Goal: Communication & Community: Ask a question

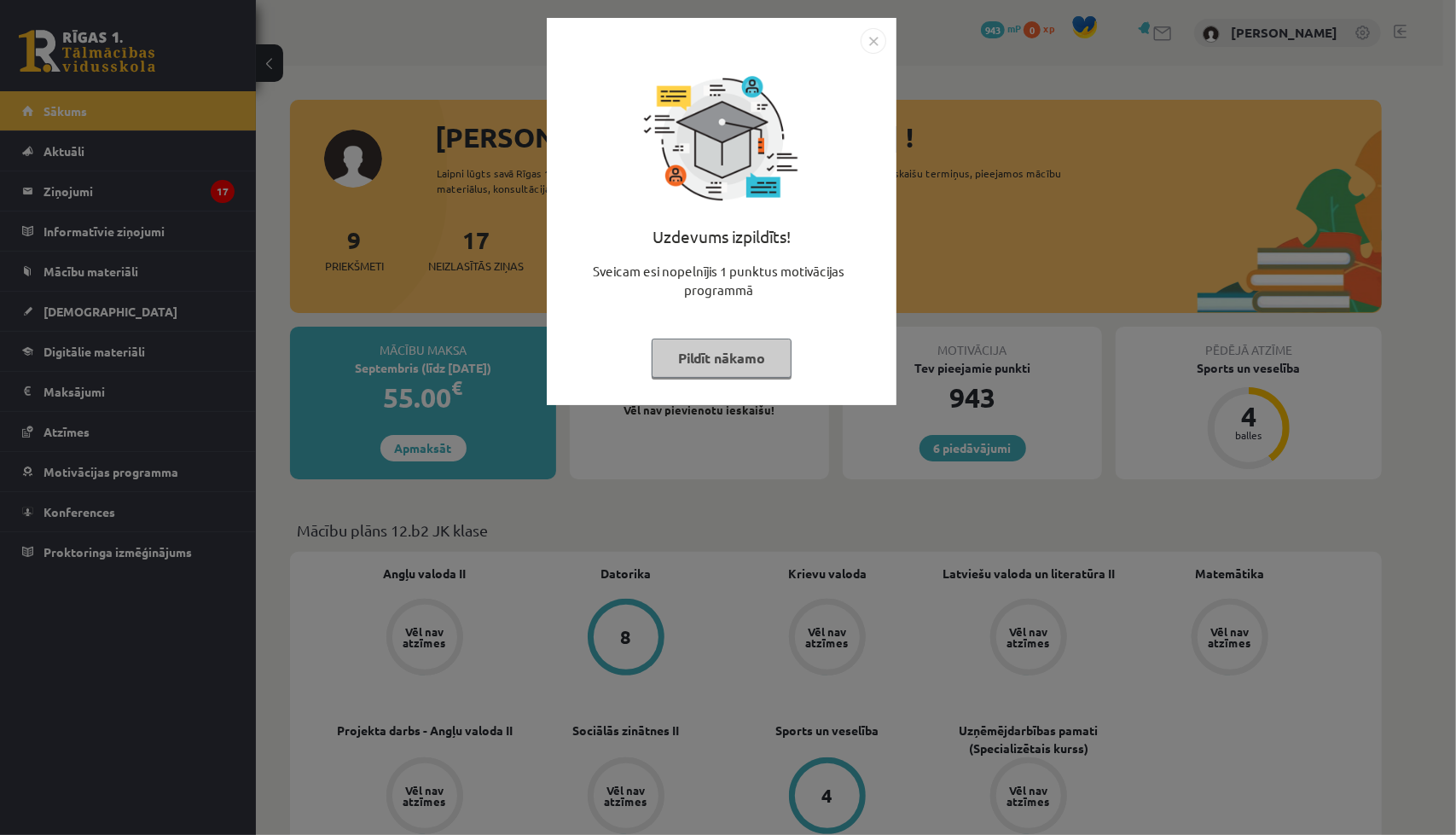
click at [692, 370] on button "Pildīt nākamo" at bounding box center [721, 358] width 140 height 39
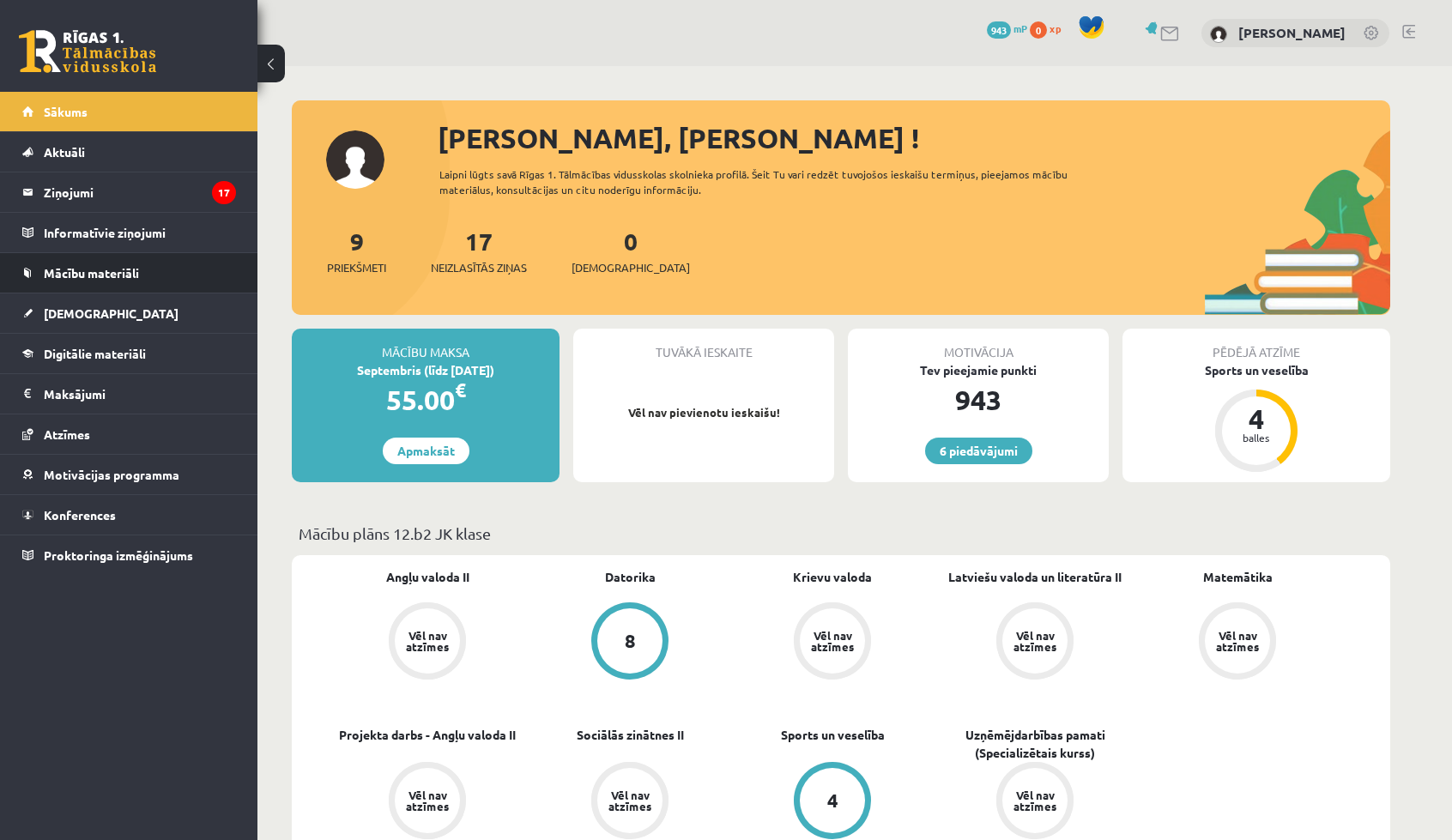
click at [21, 288] on li "Mācību materiāli Mācību materiāli Pieslēgties Uzdevumiem Literatūras saraksts D…" at bounding box center [129, 273] width 257 height 41
click at [65, 310] on span "[DEMOGRAPHIC_DATA]" at bounding box center [111, 313] width 134 height 16
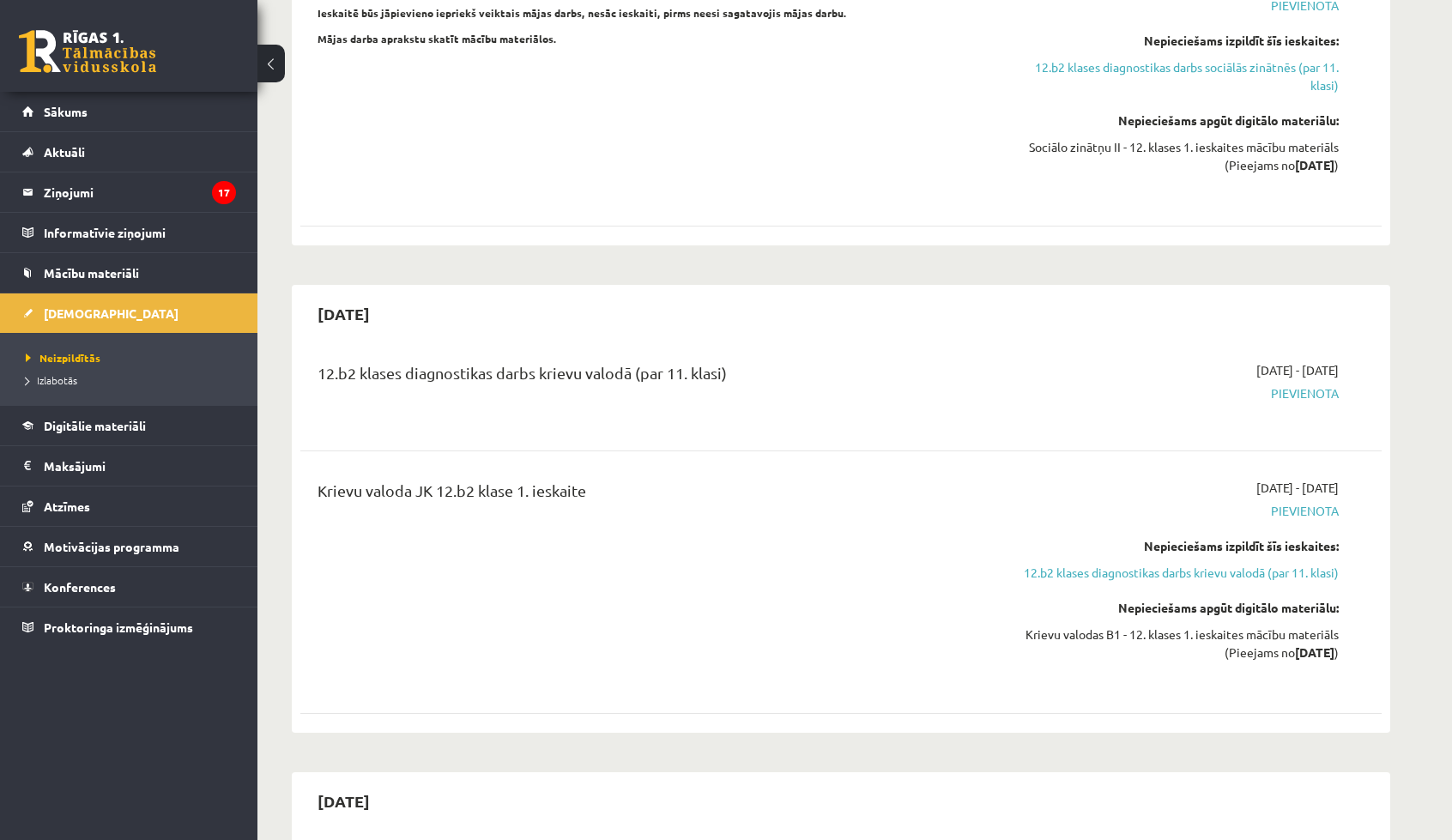
scroll to position [1646, 0]
click at [1204, 566] on link "12.b2 klases diagnostikas darbs krievu valodā (par 11. klasi)" at bounding box center [1177, 574] width 324 height 18
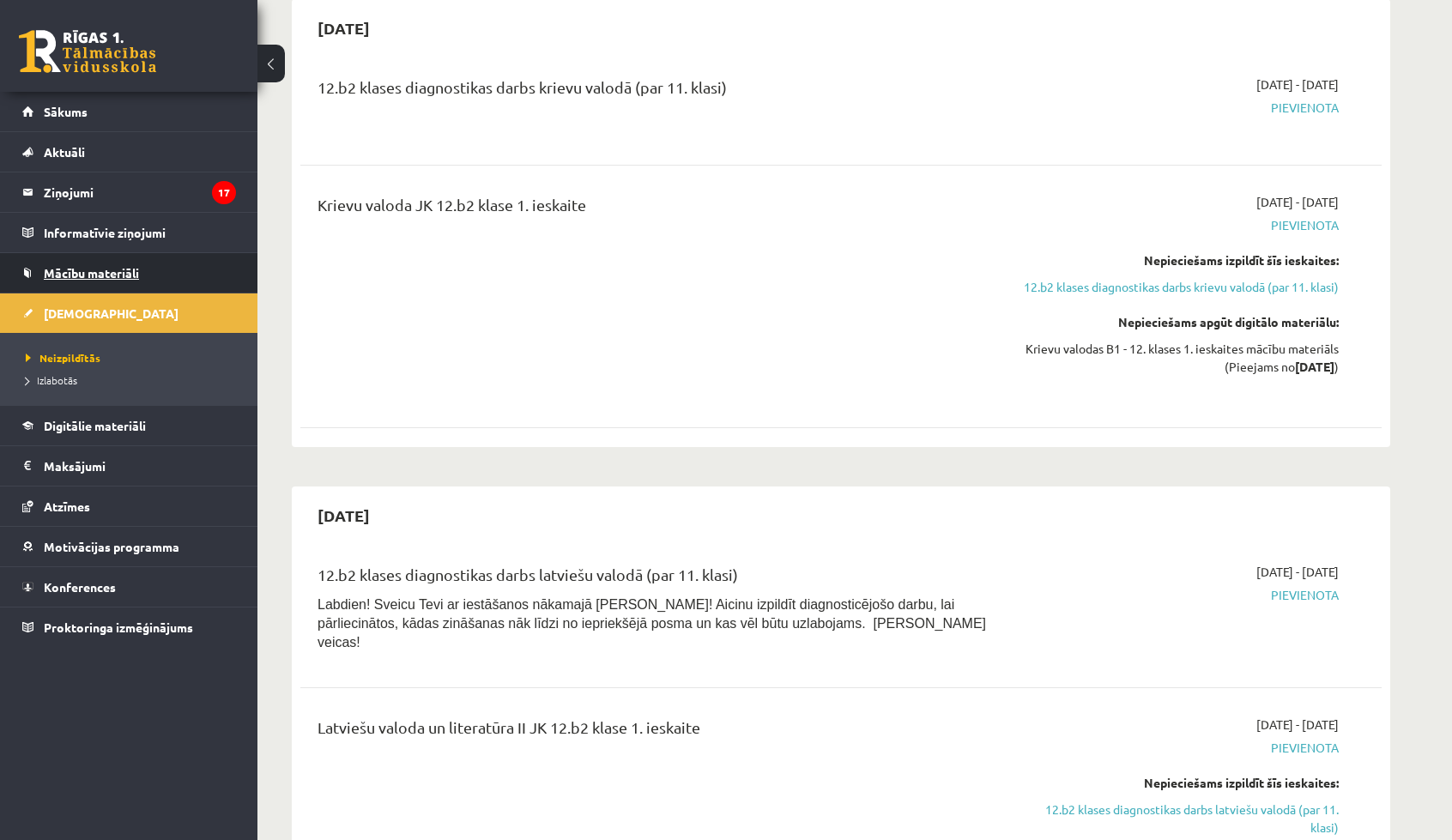
click at [53, 280] on link "Mācību materiāli" at bounding box center [129, 272] width 214 height 39
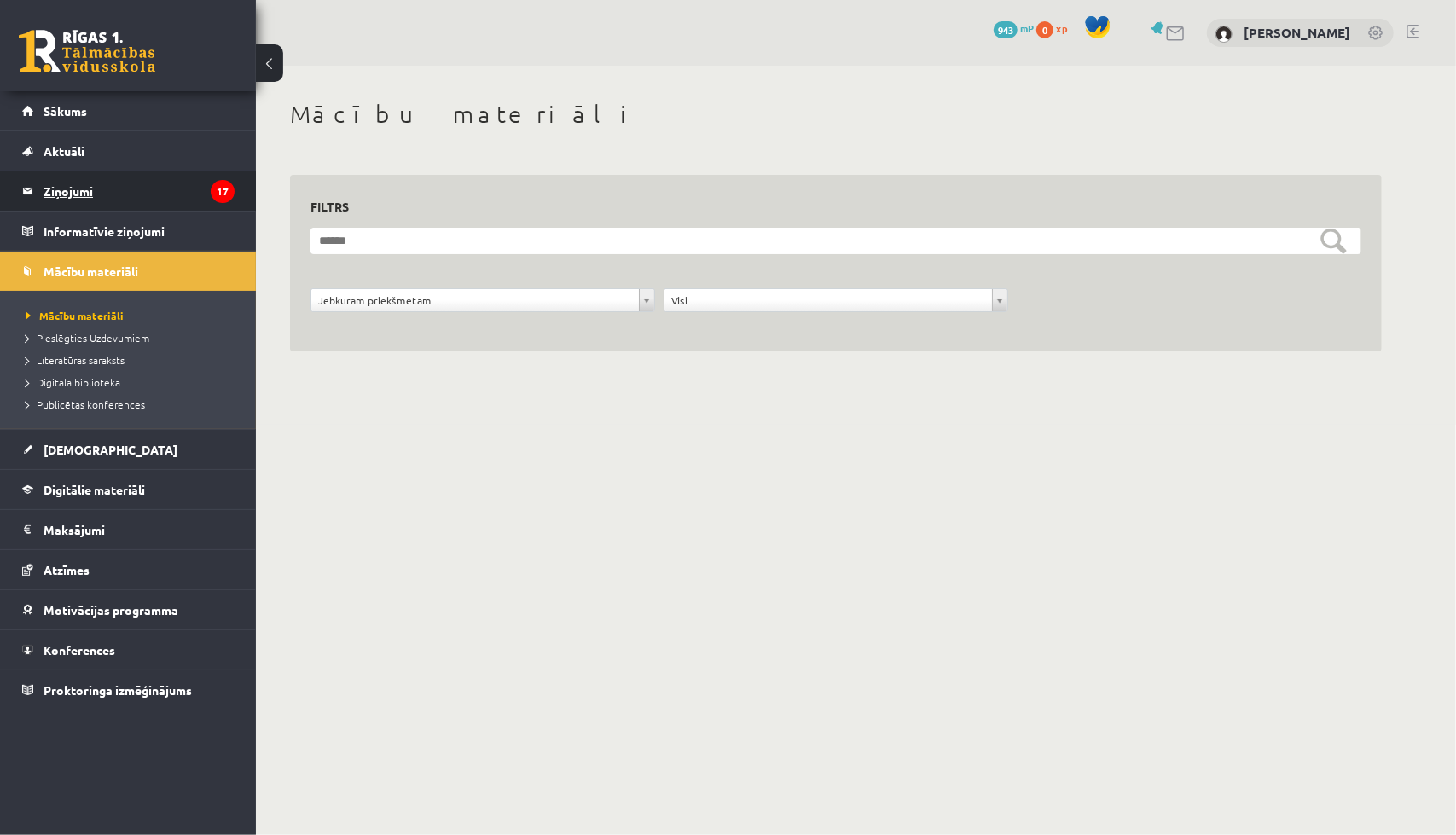
click at [142, 195] on legend "Ziņojumi 17" at bounding box center [139, 191] width 191 height 39
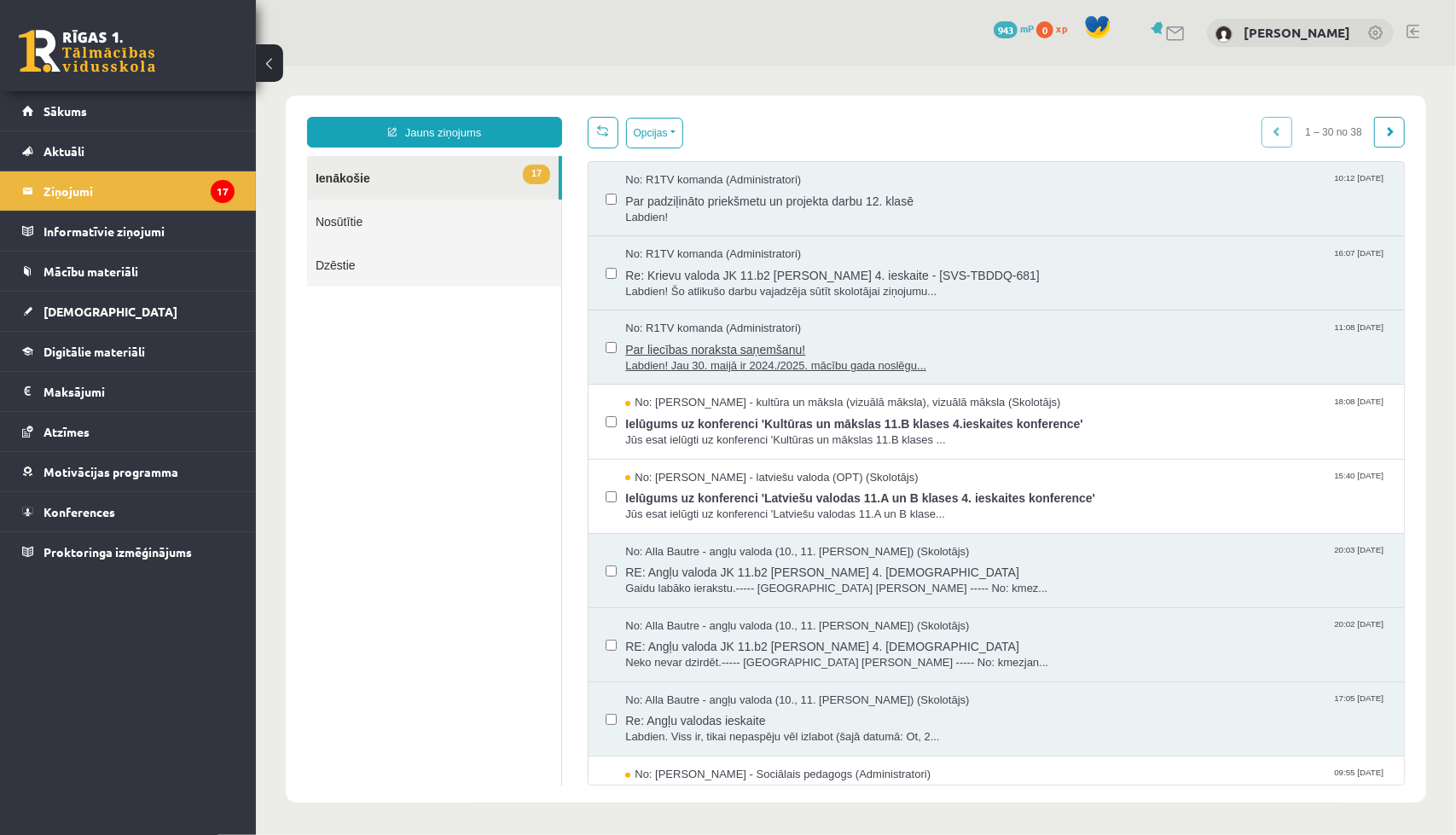
click at [661, 336] on span "Par liecības noraksta saņemšanu!" at bounding box center [1006, 347] width 762 height 21
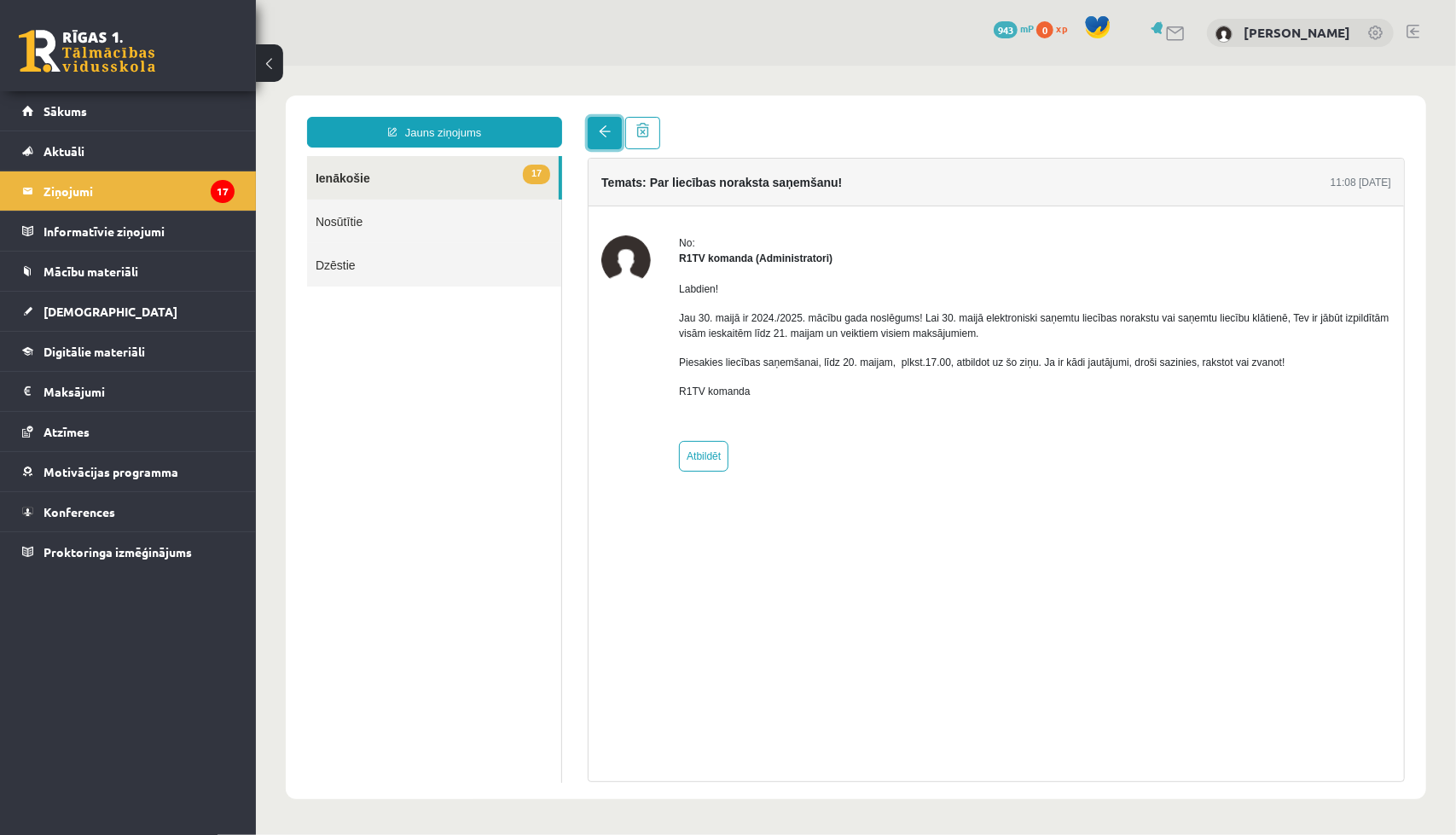
click at [610, 122] on link at bounding box center [603, 132] width 34 height 32
click at [598, 127] on span at bounding box center [603, 130] width 12 height 12
click at [600, 130] on span at bounding box center [603, 130] width 12 height 12
click at [374, 172] on link "17 Ienākošie" at bounding box center [431, 177] width 251 height 44
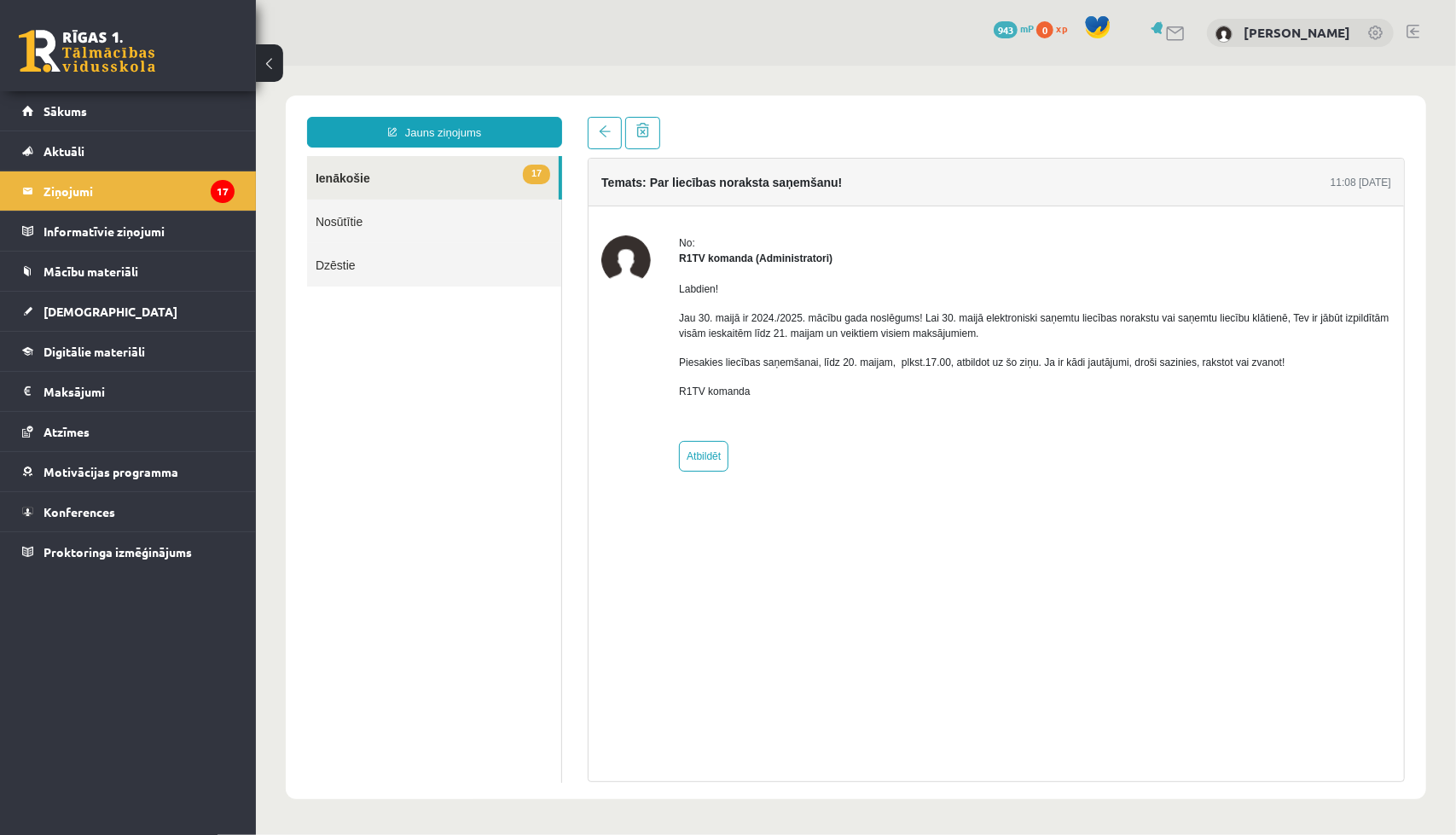
click at [584, 130] on div "Temats: Par liecības noraksta saņemšanu! 11:08 [DATE] No: R1TV komanda (Adminis…" at bounding box center [994, 449] width 842 height 665
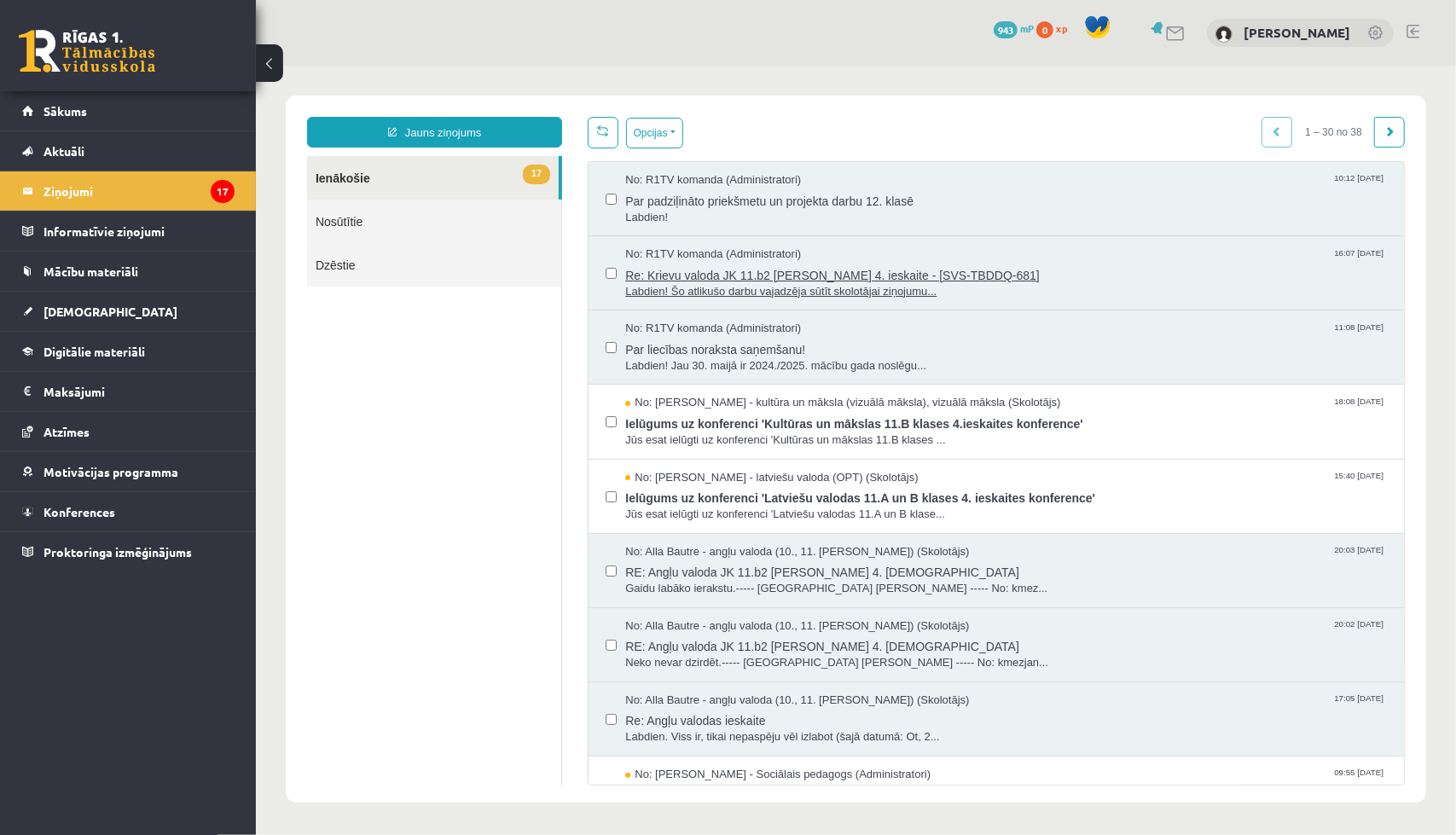
click at [681, 288] on span "Labdien! Šo atlikušo darbu vajadzēja sūtīt skolotājai ziņojumu..." at bounding box center [1006, 291] width 762 height 16
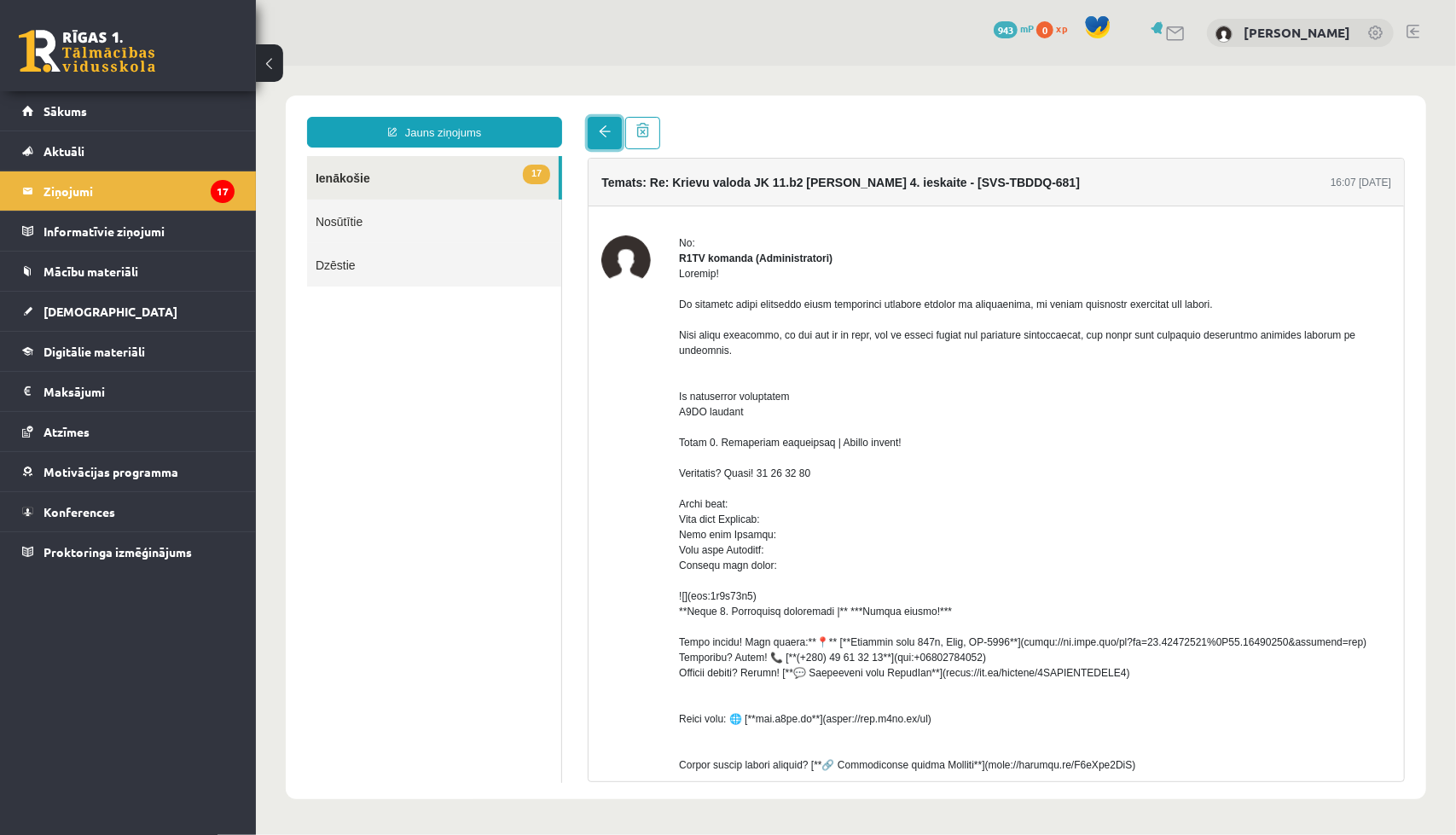
click at [610, 134] on link at bounding box center [603, 132] width 34 height 32
click at [466, 181] on link "17 Ienākošie" at bounding box center [431, 177] width 251 height 44
click at [219, 202] on legend "Ziņojumi 17" at bounding box center [139, 191] width 191 height 39
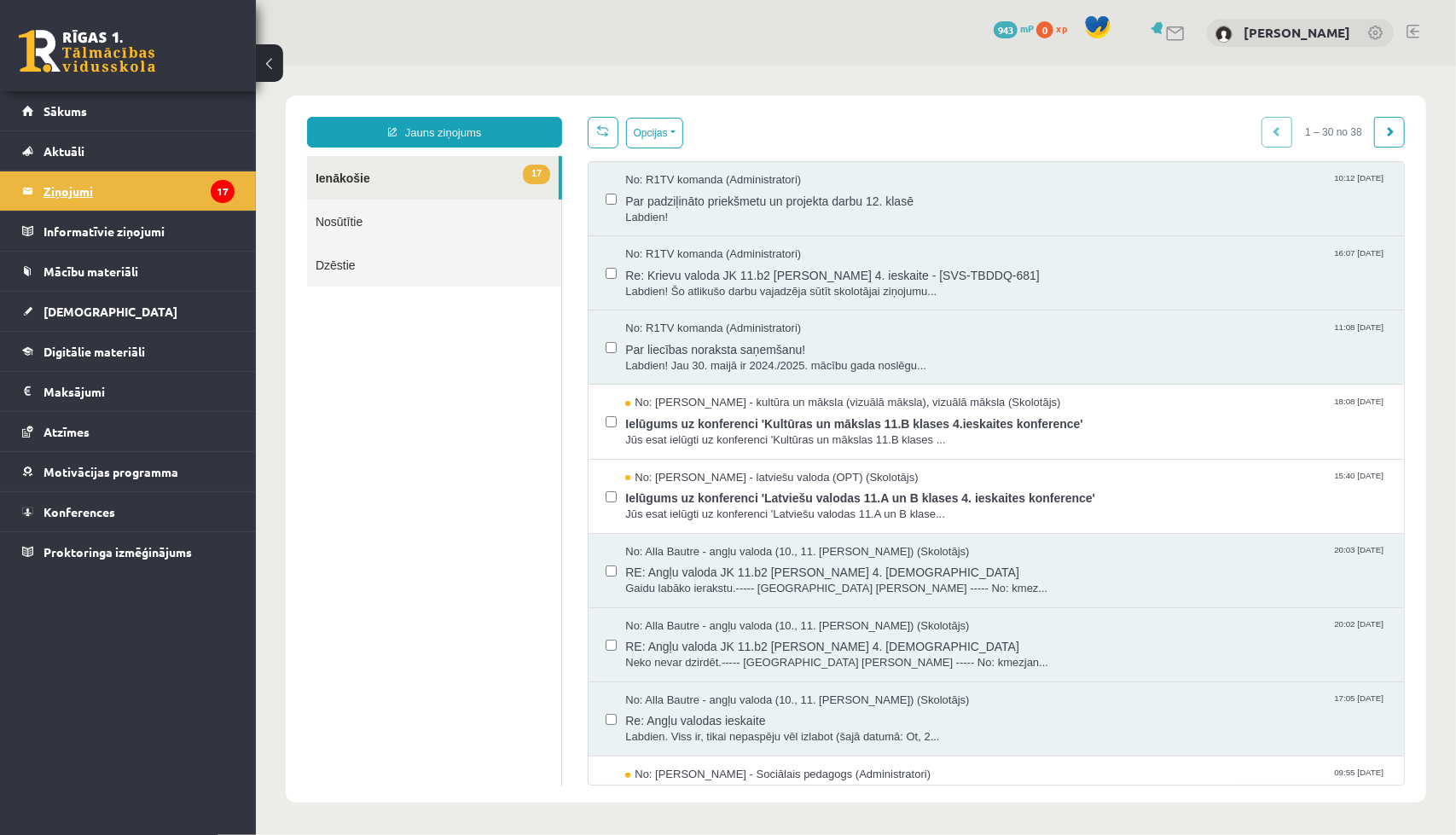
click at [34, 183] on link "Ziņojumi 17" at bounding box center [128, 191] width 212 height 39
click at [376, 161] on link "17 Ienākošie" at bounding box center [431, 177] width 251 height 44
click at [1384, 129] on span at bounding box center [1388, 130] width 10 height 10
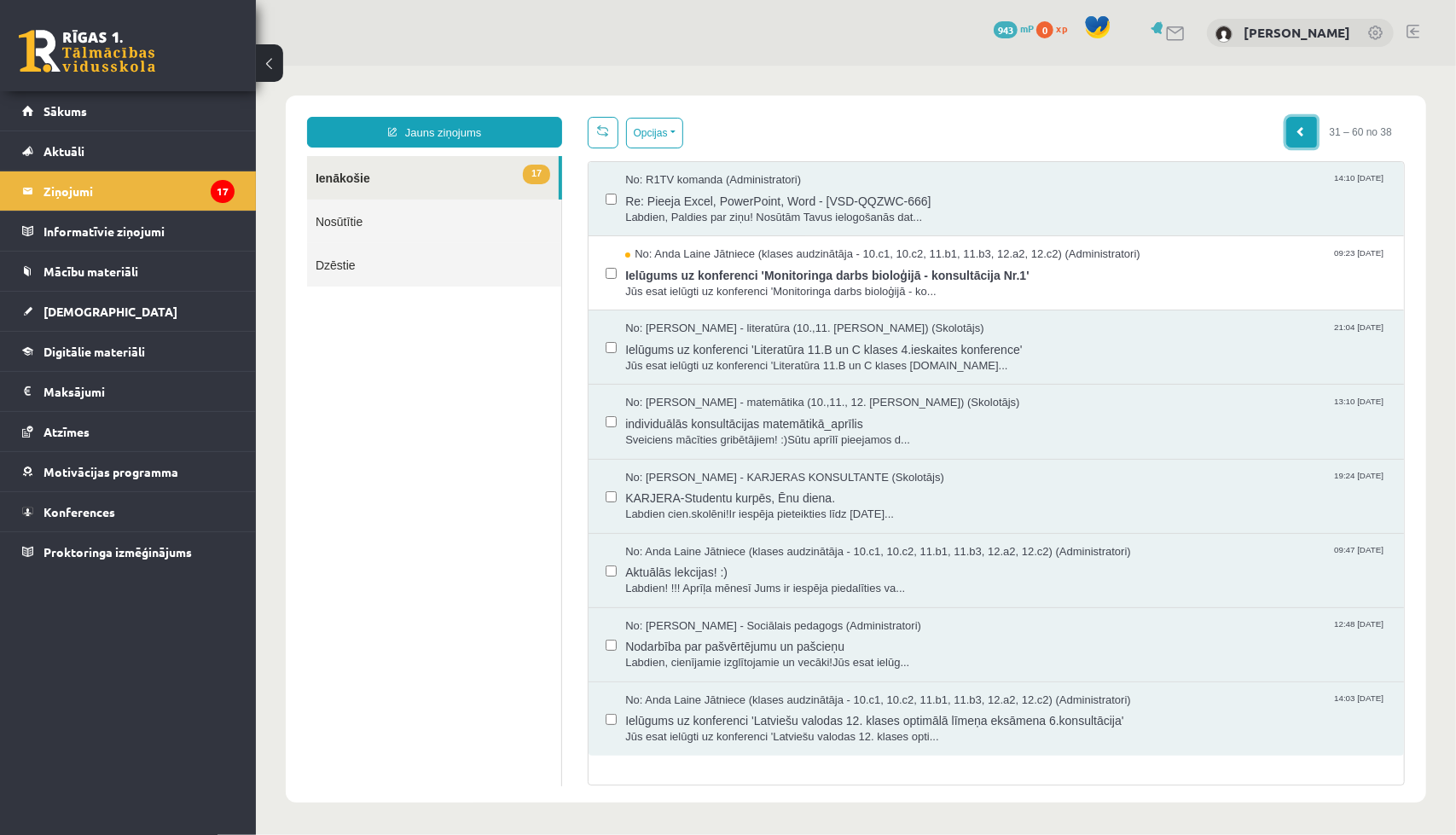
click at [1285, 132] on link at bounding box center [1300, 131] width 31 height 31
click at [1296, 132] on span at bounding box center [1300, 130] width 10 height 10
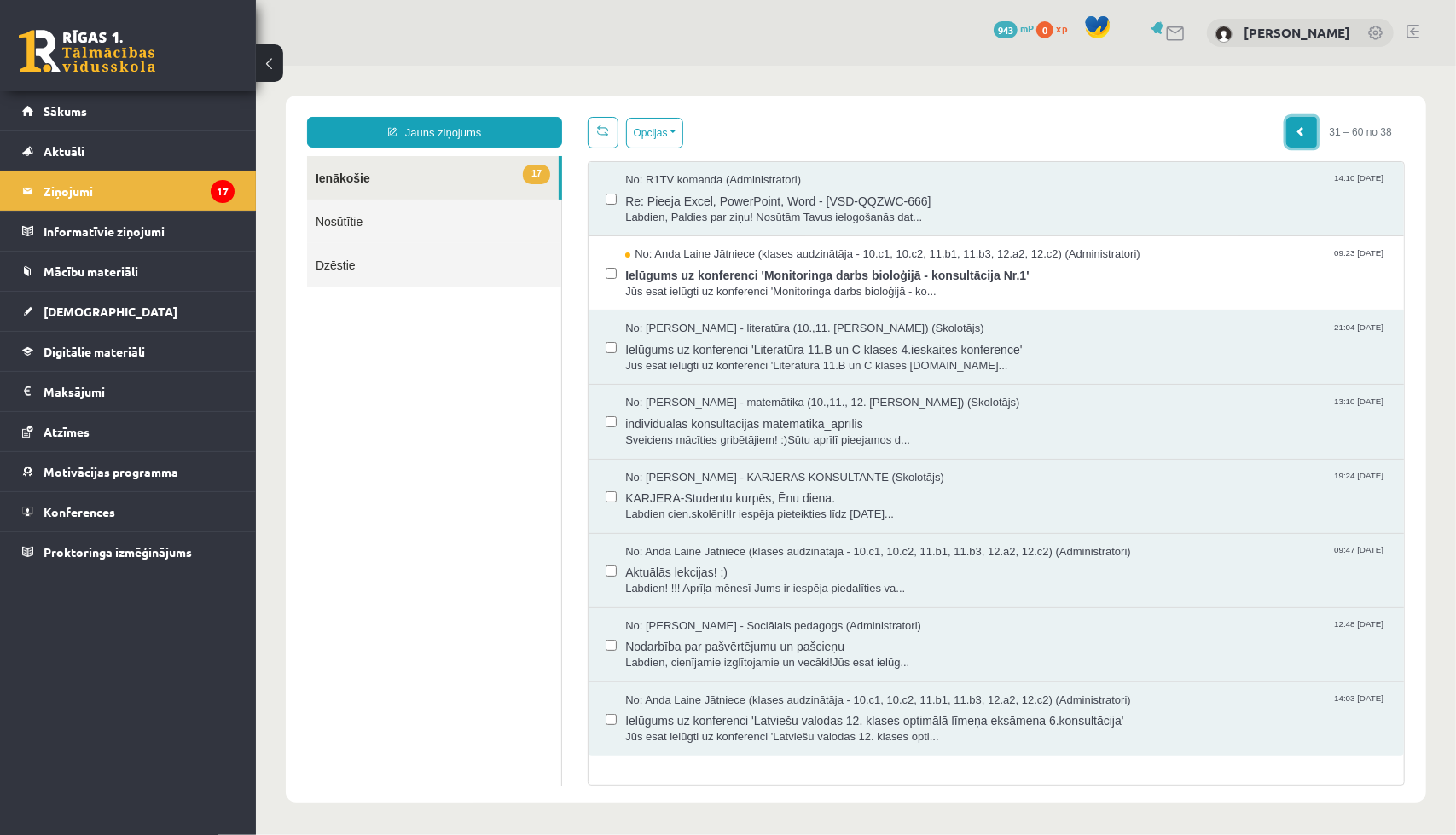
click at [1296, 132] on span at bounding box center [1300, 130] width 10 height 10
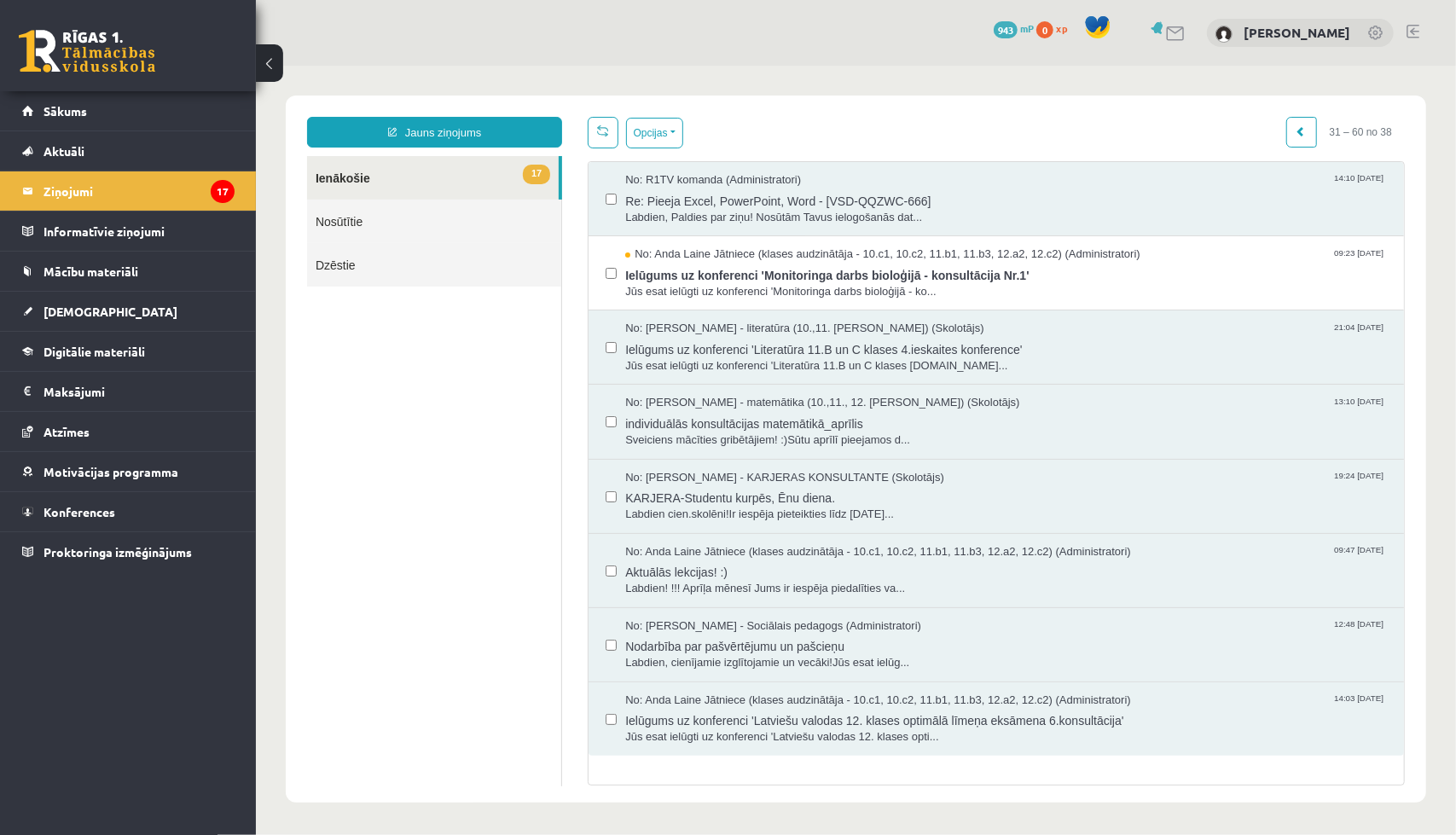
click at [400, 159] on link "17 Ienākošie" at bounding box center [431, 177] width 251 height 44
click at [1296, 126] on span at bounding box center [1300, 130] width 10 height 10
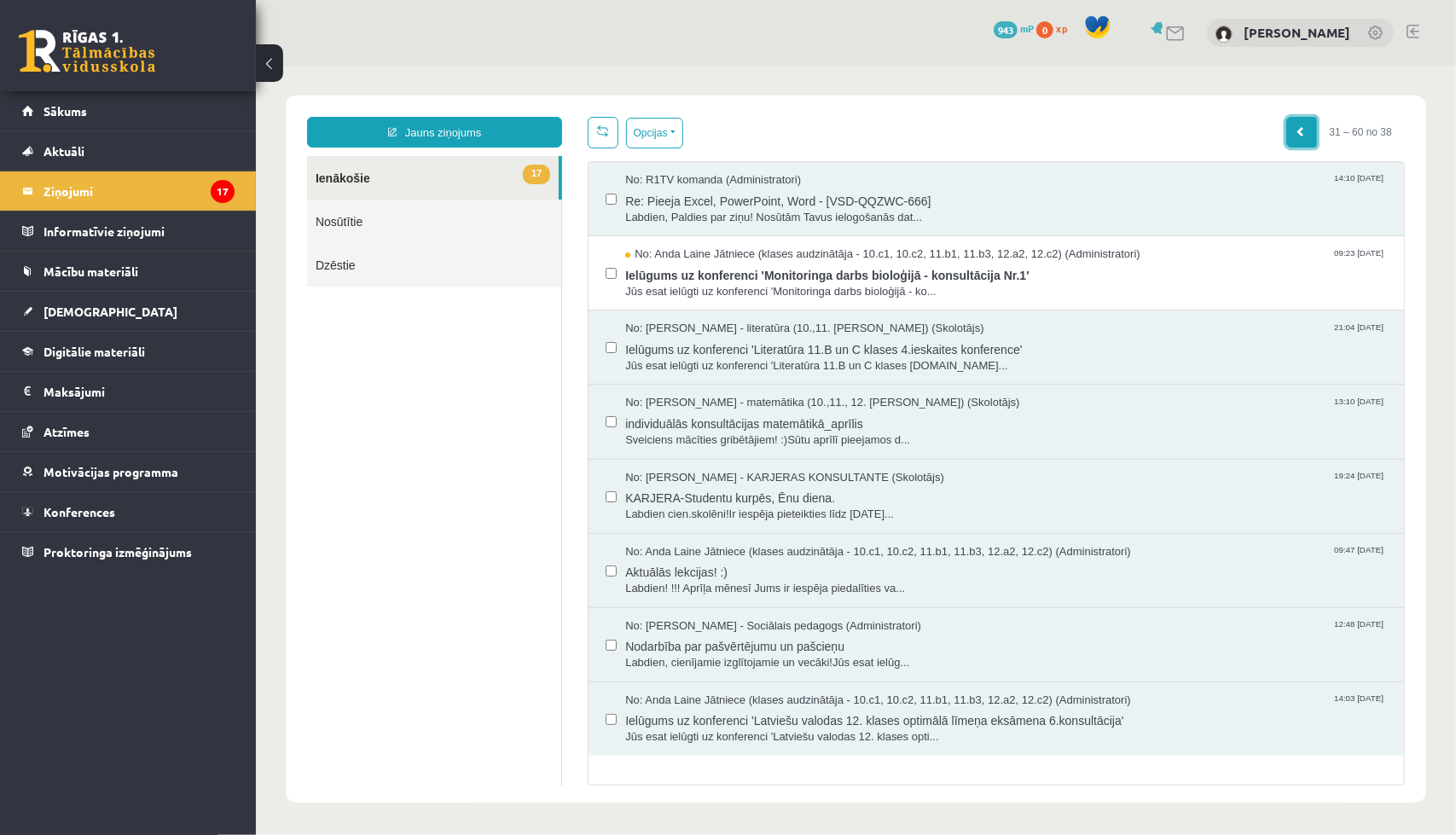
click at [1296, 126] on span at bounding box center [1300, 130] width 10 height 10
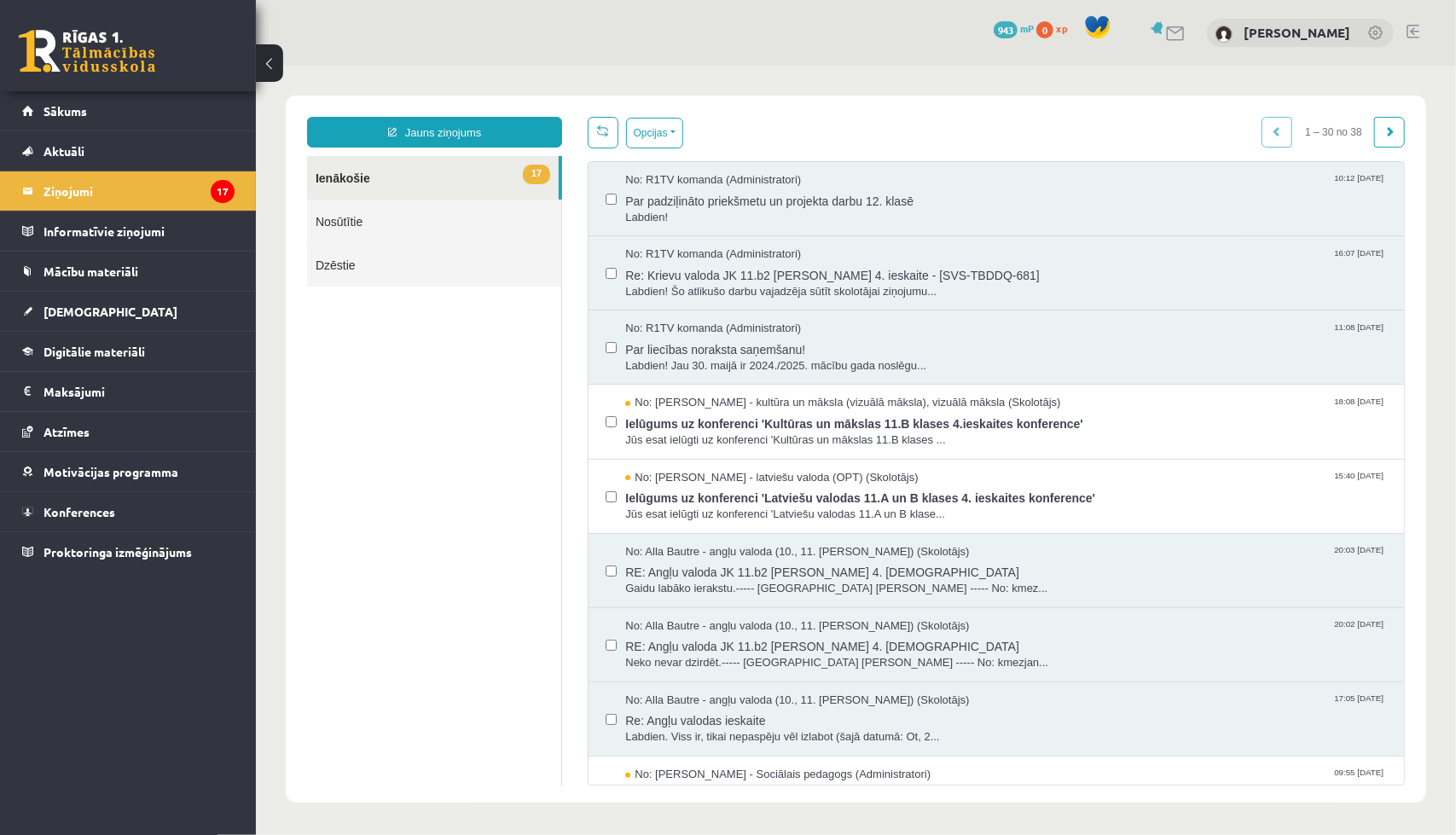
click at [340, 188] on link "17 Ienākošie" at bounding box center [431, 177] width 251 height 44
